Goal: Transaction & Acquisition: Download file/media

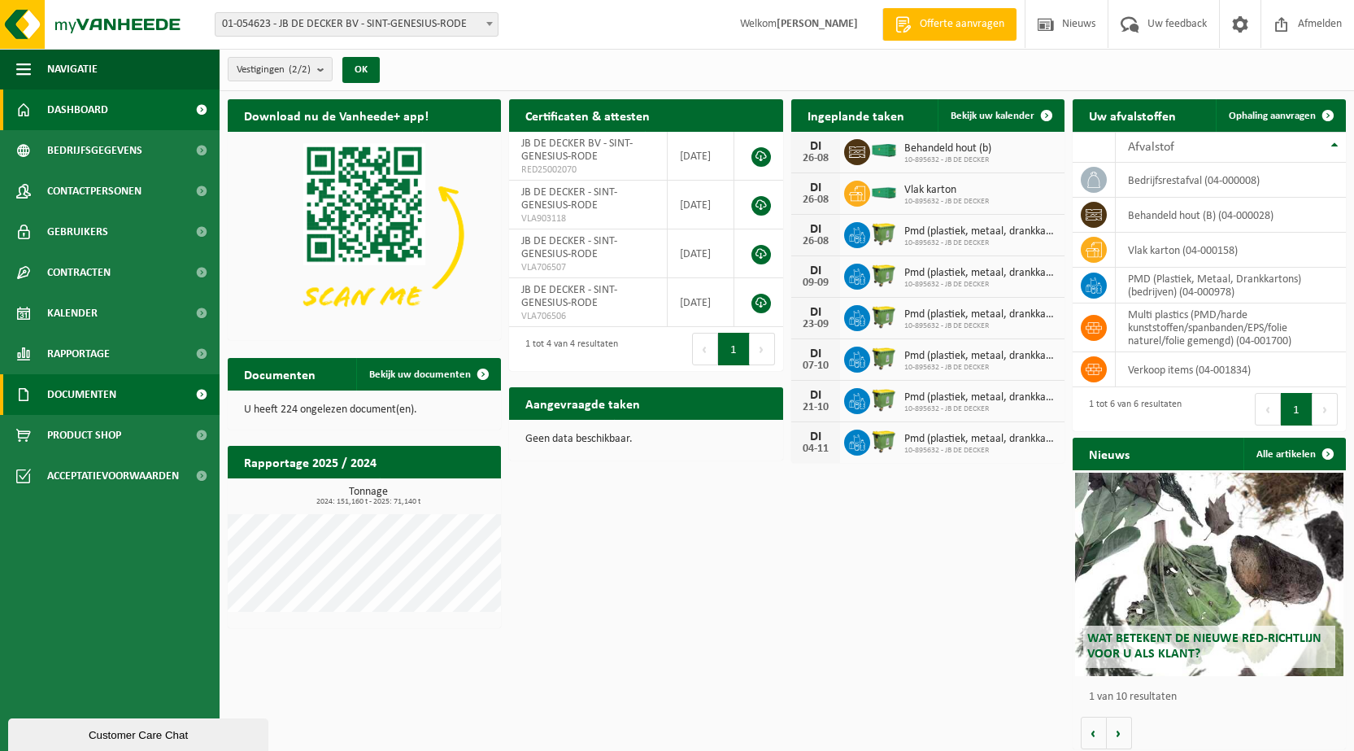
click at [110, 389] on span "Documenten" at bounding box center [81, 394] width 69 height 41
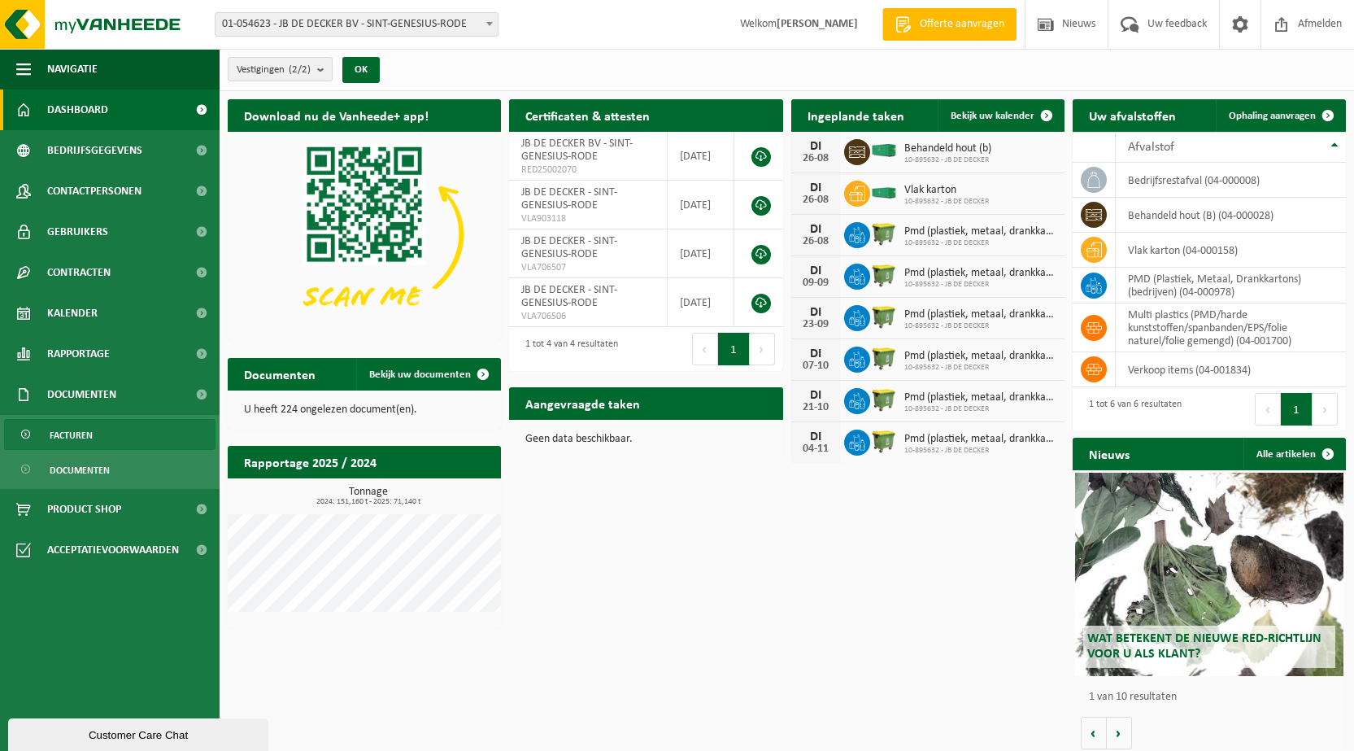
click at [91, 430] on span "Facturen" at bounding box center [71, 435] width 43 height 31
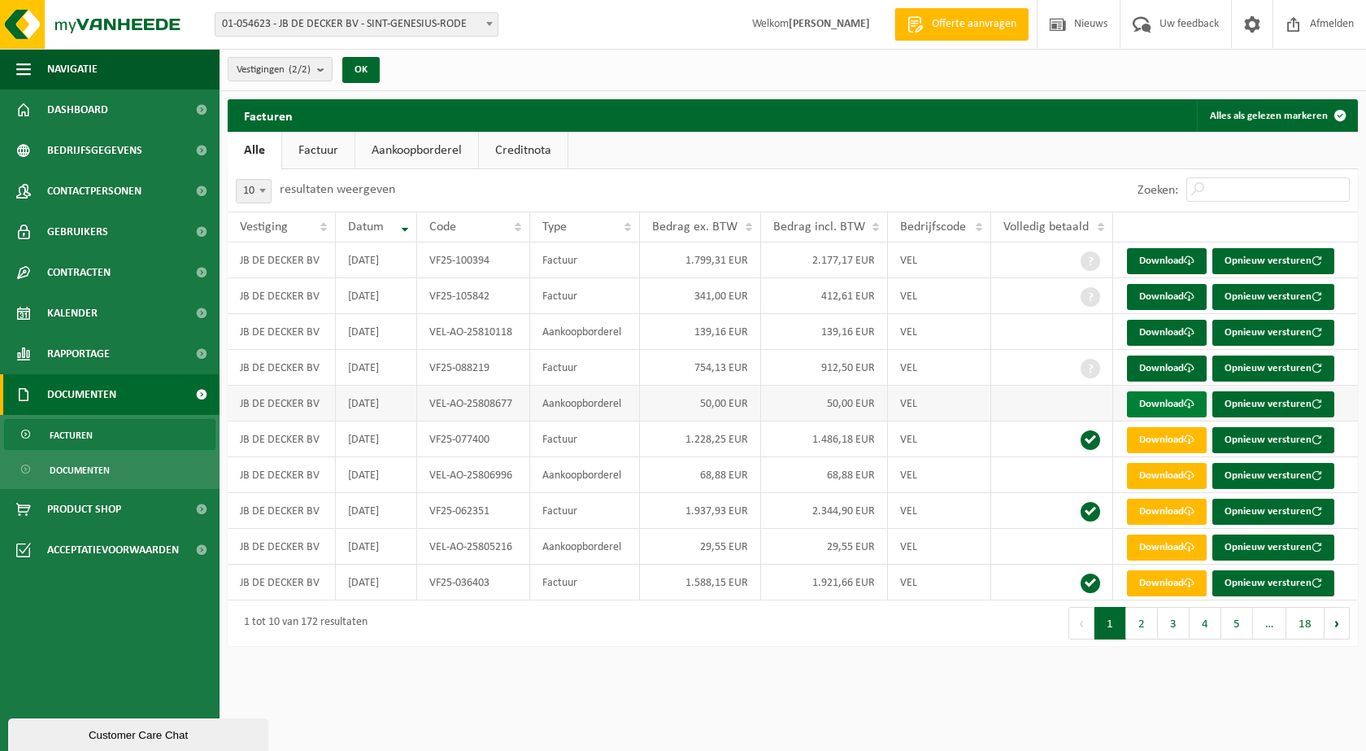
click at [1163, 400] on link "Download" at bounding box center [1167, 404] width 80 height 26
click at [1162, 364] on link "Download" at bounding box center [1167, 368] width 80 height 26
click at [1152, 326] on link "Download" at bounding box center [1167, 333] width 80 height 26
click at [1157, 294] on link "Download" at bounding box center [1167, 297] width 80 height 26
click at [1161, 259] on link "Download" at bounding box center [1167, 261] width 80 height 26
